Goal: Check status: Check status

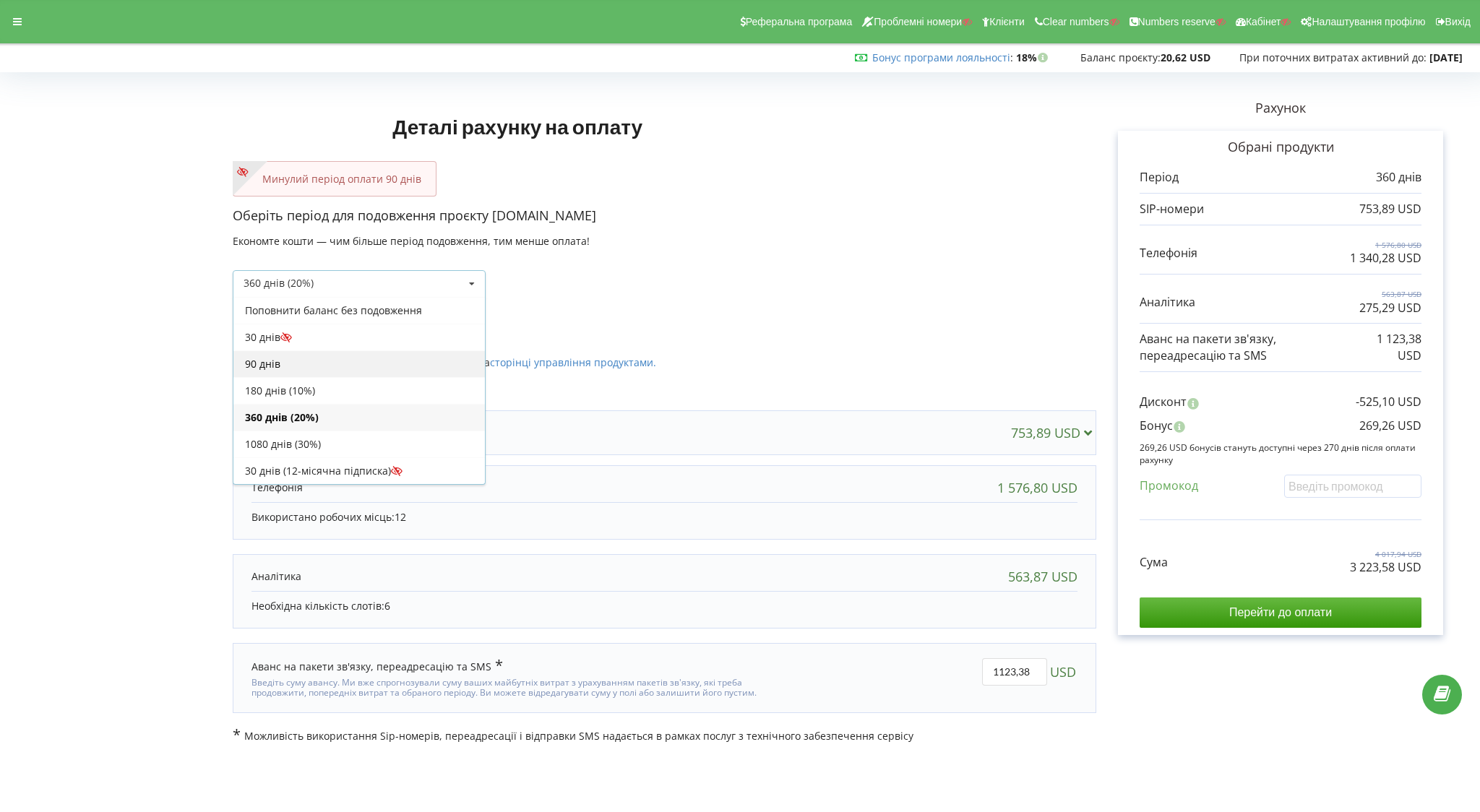
click at [338, 361] on div "90 днів" at bounding box center [359, 364] width 251 height 27
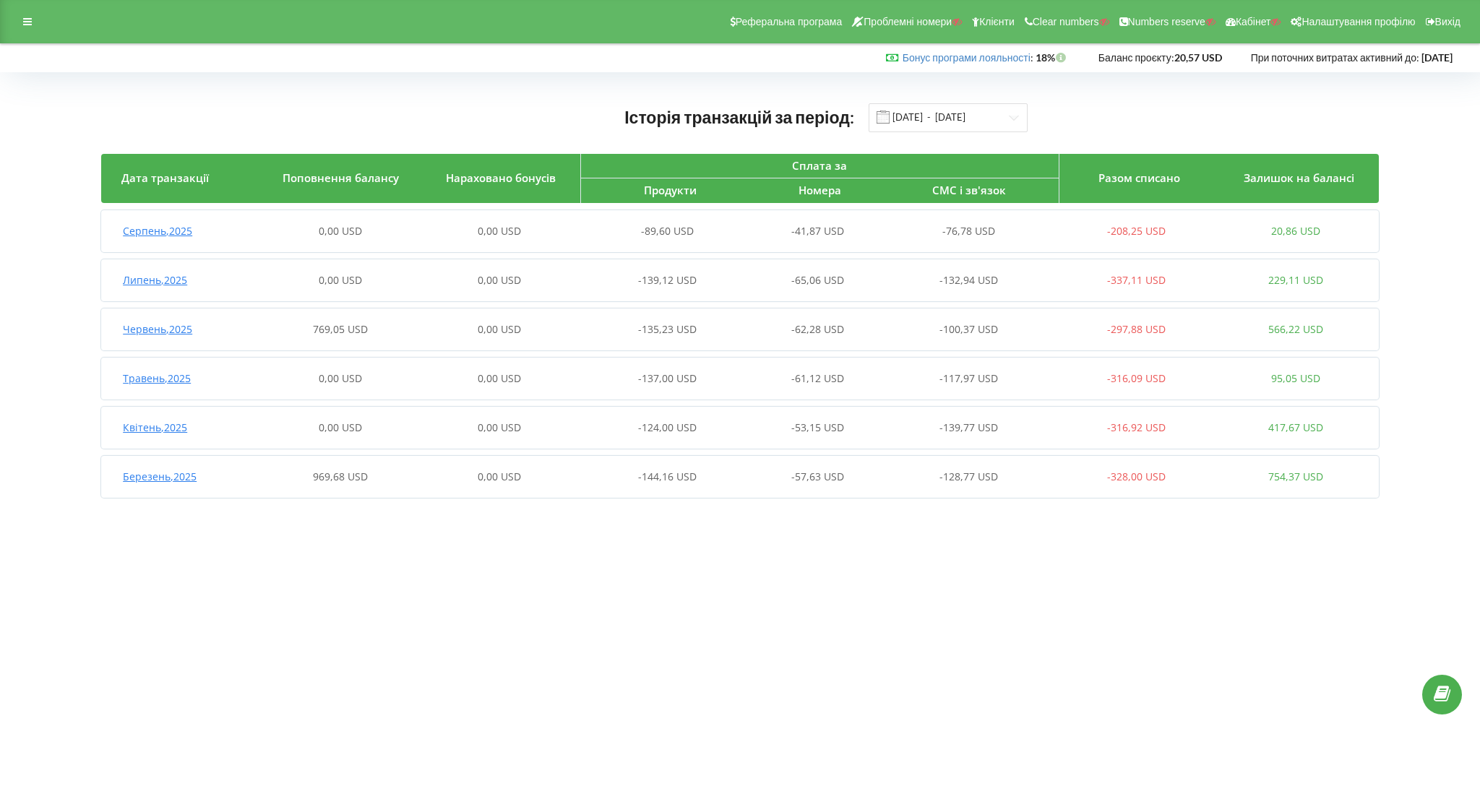
click at [486, 234] on span "0,00 USD" at bounding box center [499, 231] width 43 height 14
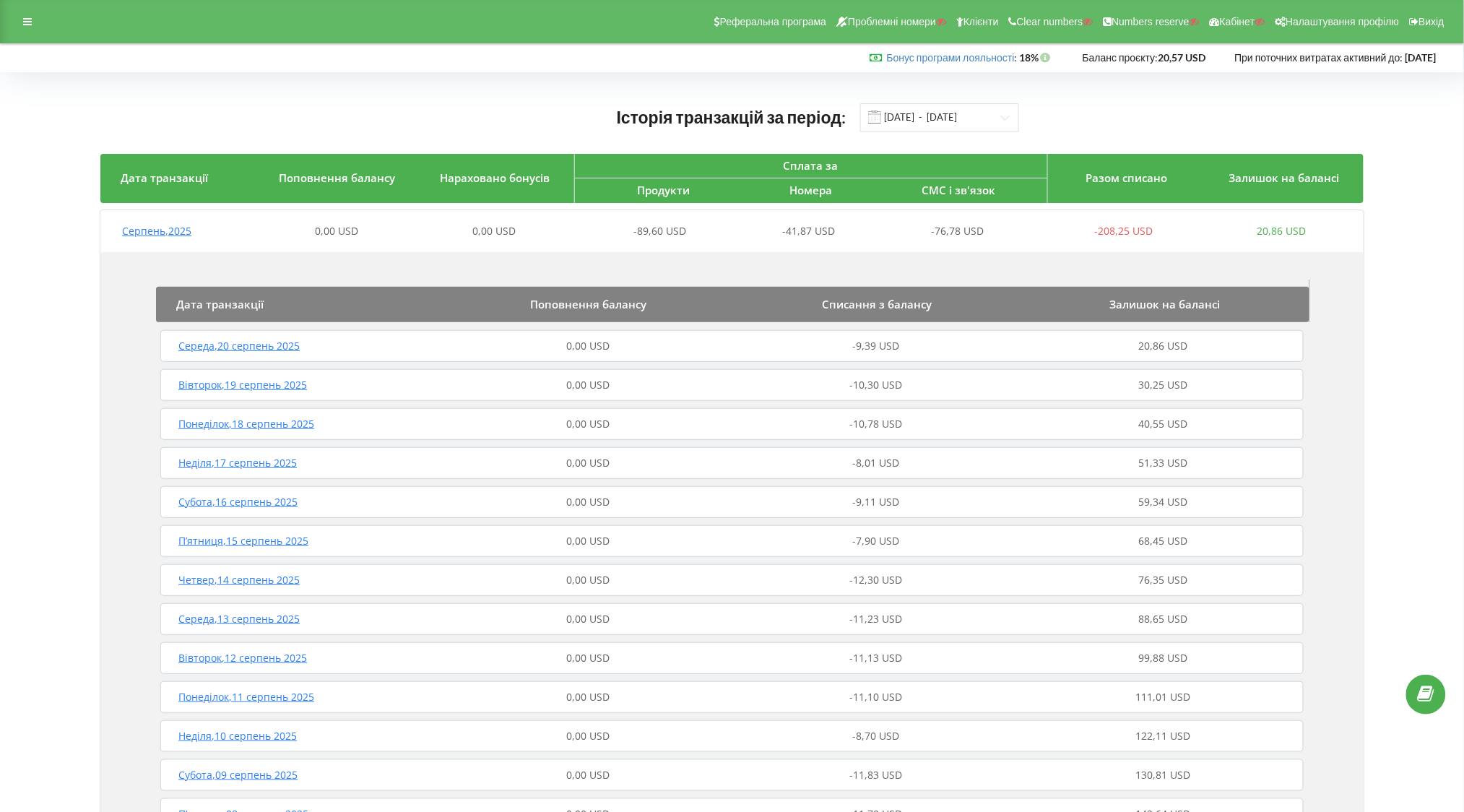
click at [605, 215] on div "Серпень , 2025 0,00 USD 0,00 USD -89,60 USD -41,87 USD -76,78 USD -208,25 USD 2…" at bounding box center [730, 231] width 1260 height 35
